Goal: Task Accomplishment & Management: Manage account settings

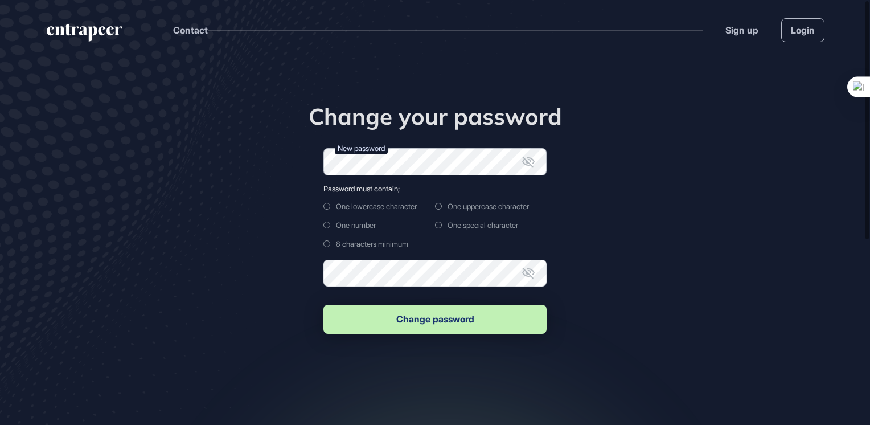
click at [465, 191] on form "New password Password must contain; One lowercase character One uppercase chara…" at bounding box center [434, 242] width 223 height 188
click at [611, 211] on main "Change your password New password Password must contain; One lowercase characte…" at bounding box center [435, 269] width 870 height 419
click at [605, 251] on div "Change your password New password Password must contain; One lowercase characte…" at bounding box center [434, 219] width 347 height 233
click at [665, 220] on main "Change your password New password Password must contain; One lowercase characte…" at bounding box center [435, 269] width 870 height 419
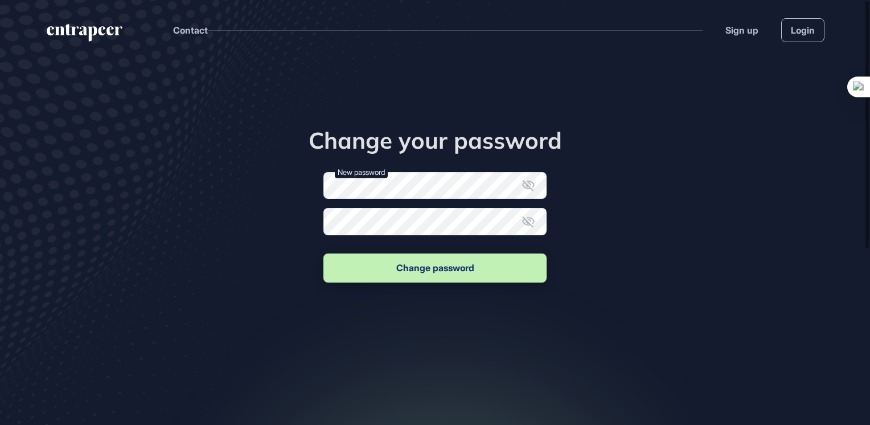
click at [598, 249] on div "Change your password New password Confirm new password Change password" at bounding box center [434, 205] width 347 height 158
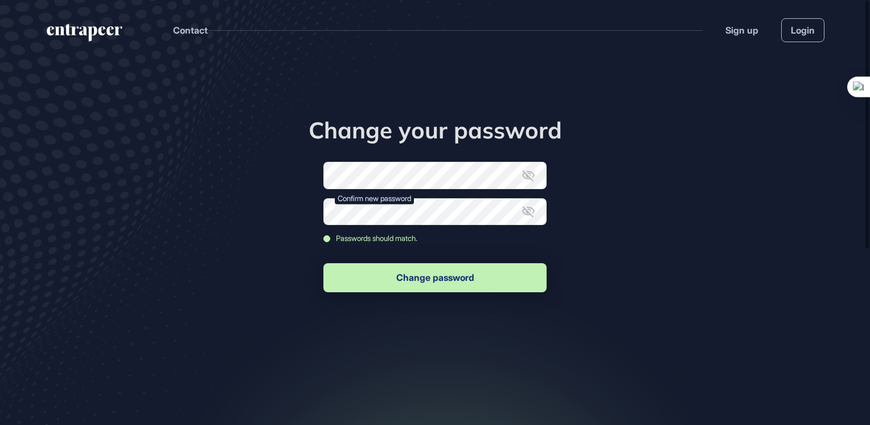
click at [438, 280] on button "Change password" at bounding box center [434, 277] width 223 height 29
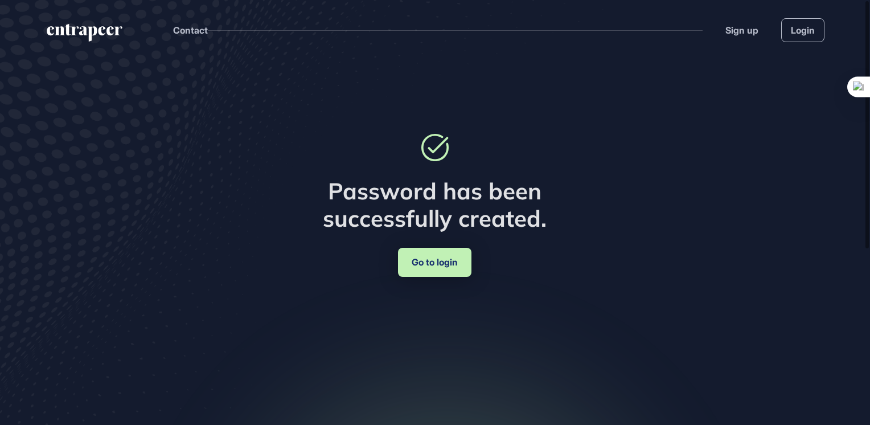
click at [446, 264] on link "Go to login" at bounding box center [434, 262] width 73 height 29
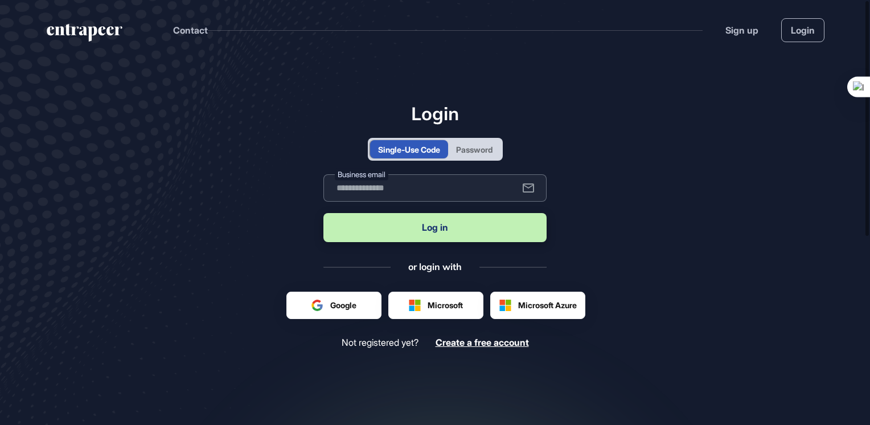
click at [426, 192] on input "text" at bounding box center [434, 187] width 223 height 27
type input "**********"
click at [408, 228] on button "Log in" at bounding box center [434, 227] width 223 height 29
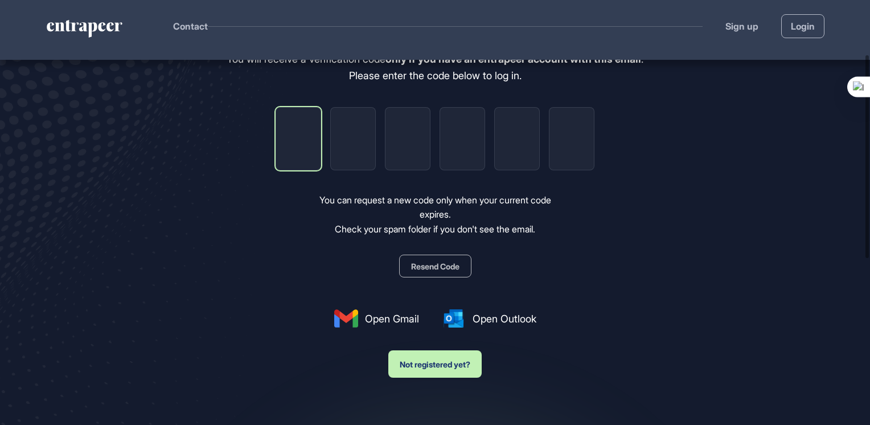
scroll to position [114, 0]
